Goal: Book appointment/travel/reservation

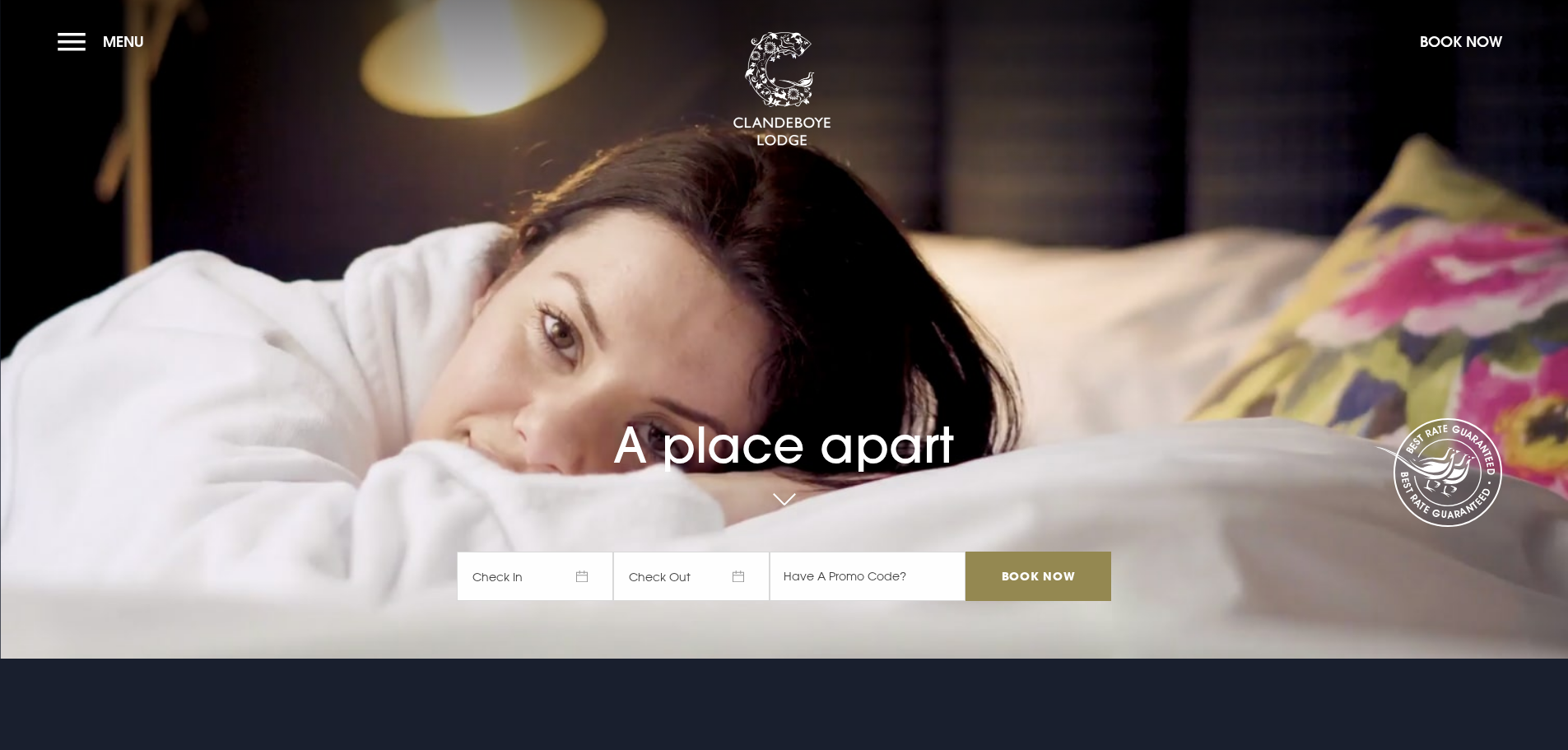
drag, startPoint x: 1372, startPoint y: 2, endPoint x: 611, endPoint y: 319, distance: 824.4
click at [611, 319] on div "A place apart Check In Check Out Mon Tue Wed Thur Fri Sat Sun Mon Tue Wed Thur …" at bounding box center [783, 424] width 673 height 388
